Goal: Task Accomplishment & Management: Use online tool/utility

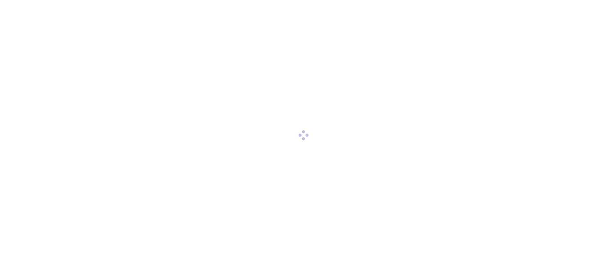
scroll to position [349, 0]
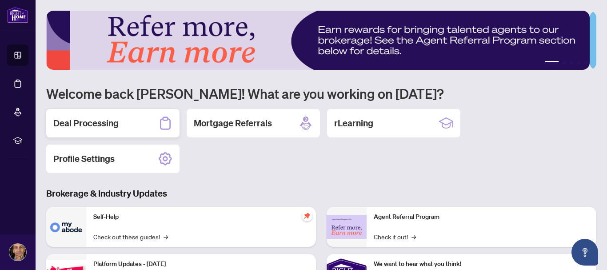
click at [117, 130] on div "Deal Processing" at bounding box center [112, 123] width 133 height 28
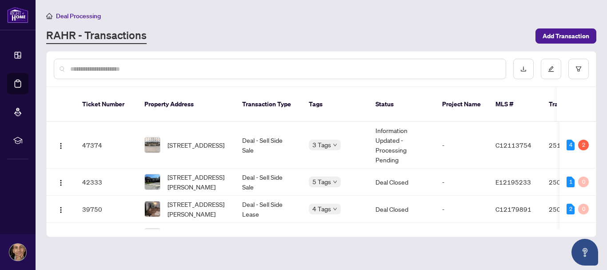
click at [167, 69] on input "text" at bounding box center [284, 69] width 429 height 10
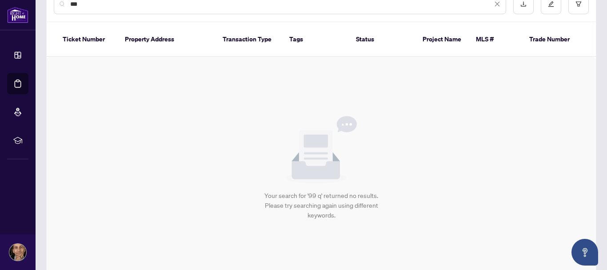
scroll to position [64, 0]
type input "*"
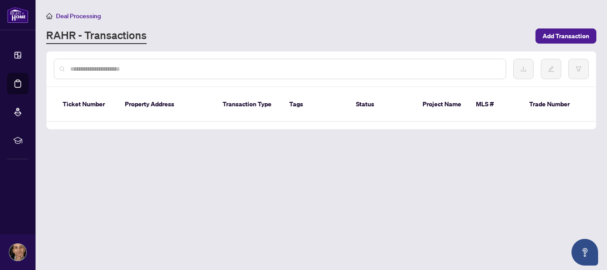
scroll to position [0, 0]
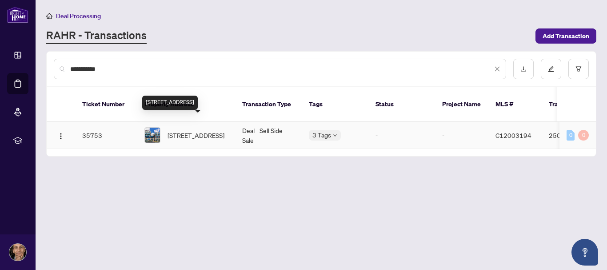
type input "**********"
click at [188, 130] on span "[STREET_ADDRESS]" at bounding box center [196, 135] width 57 height 10
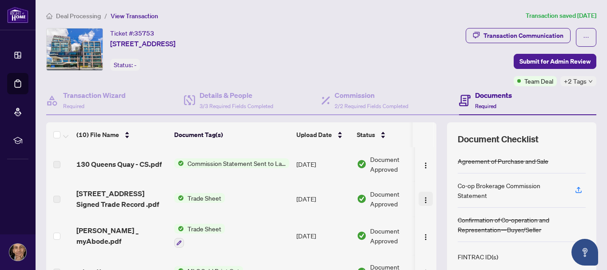
click at [422, 196] on img "button" at bounding box center [425, 199] width 7 height 7
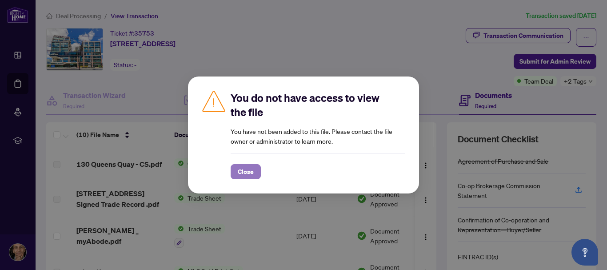
click at [255, 173] on button "Close" at bounding box center [246, 171] width 30 height 15
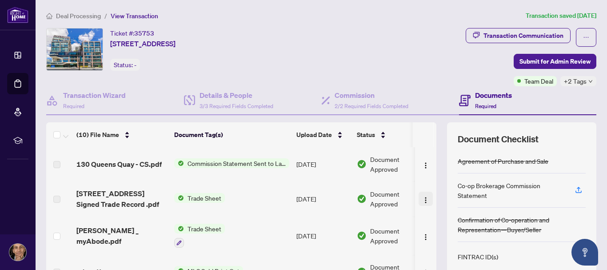
click at [421, 196] on button "button" at bounding box center [426, 199] width 14 height 14
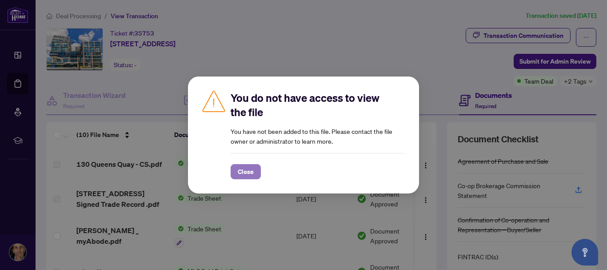
click at [240, 169] on span "Close" at bounding box center [246, 171] width 16 height 14
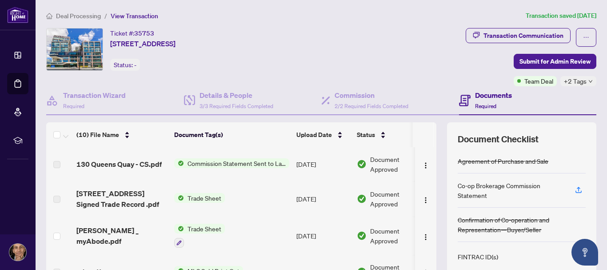
click at [589, 82] on icon "down" at bounding box center [591, 81] width 4 height 4
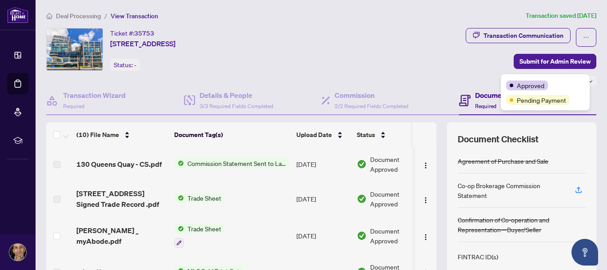
click at [582, 82] on div "Approved" at bounding box center [545, 85] width 78 height 11
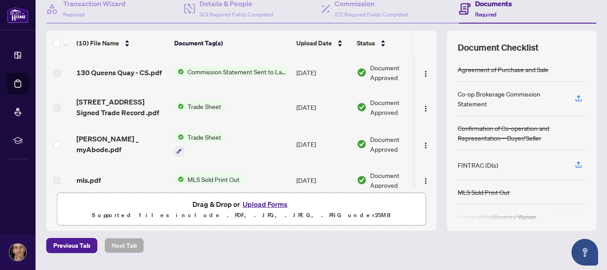
scroll to position [94, 0]
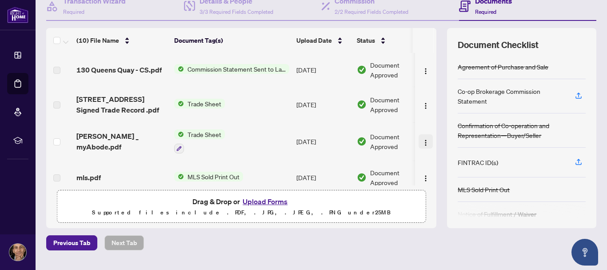
click at [419, 136] on button "button" at bounding box center [426, 141] width 14 height 14
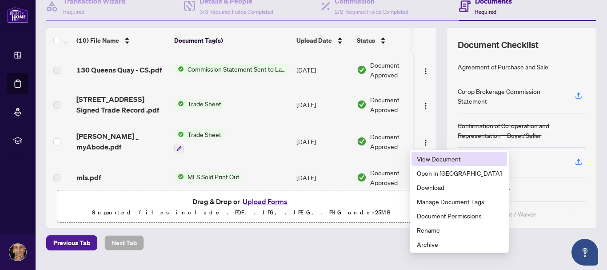
click at [425, 156] on span "View Document" at bounding box center [459, 159] width 85 height 10
